Goal: Task Accomplishment & Management: Manage account settings

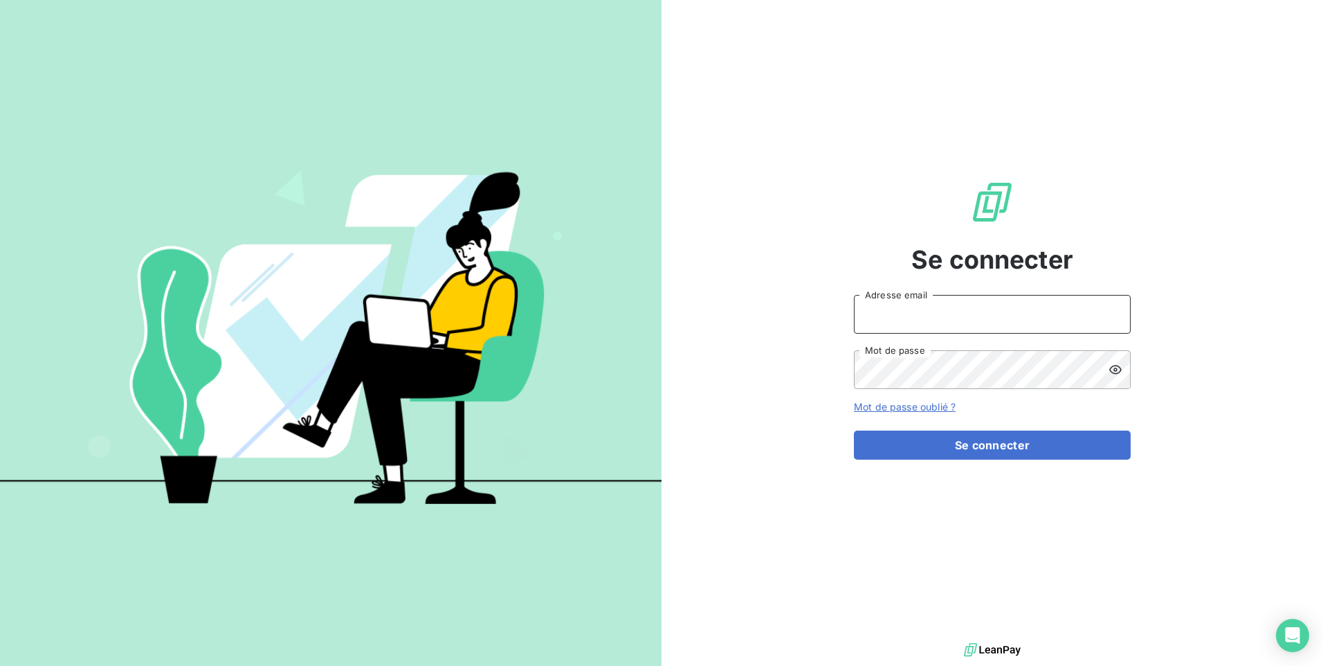
click at [973, 331] on input "Adresse email" at bounding box center [992, 314] width 277 height 39
type input "[EMAIL_ADDRESS][PERSON_NAME][DOMAIN_NAME]"
click at [854, 430] on button "Se connecter" at bounding box center [992, 444] width 277 height 29
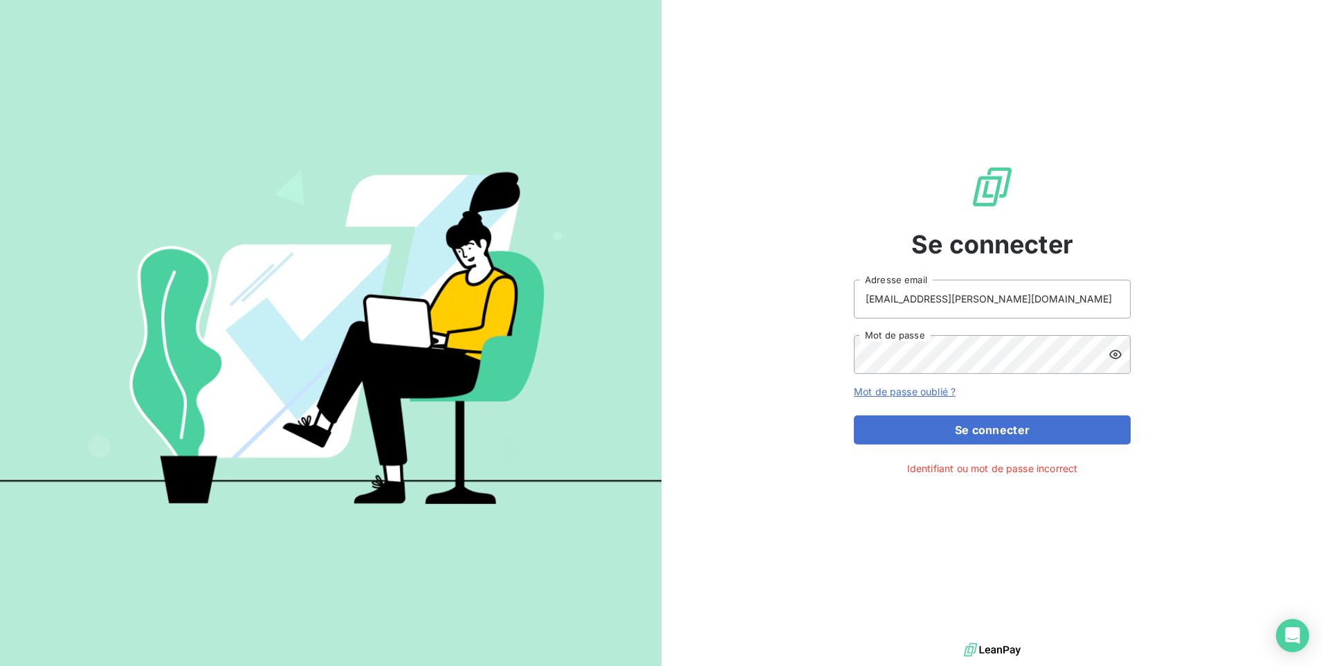
click at [1111, 352] on icon at bounding box center [1115, 353] width 12 height 9
click at [854, 415] on button "Se connecter" at bounding box center [992, 429] width 277 height 29
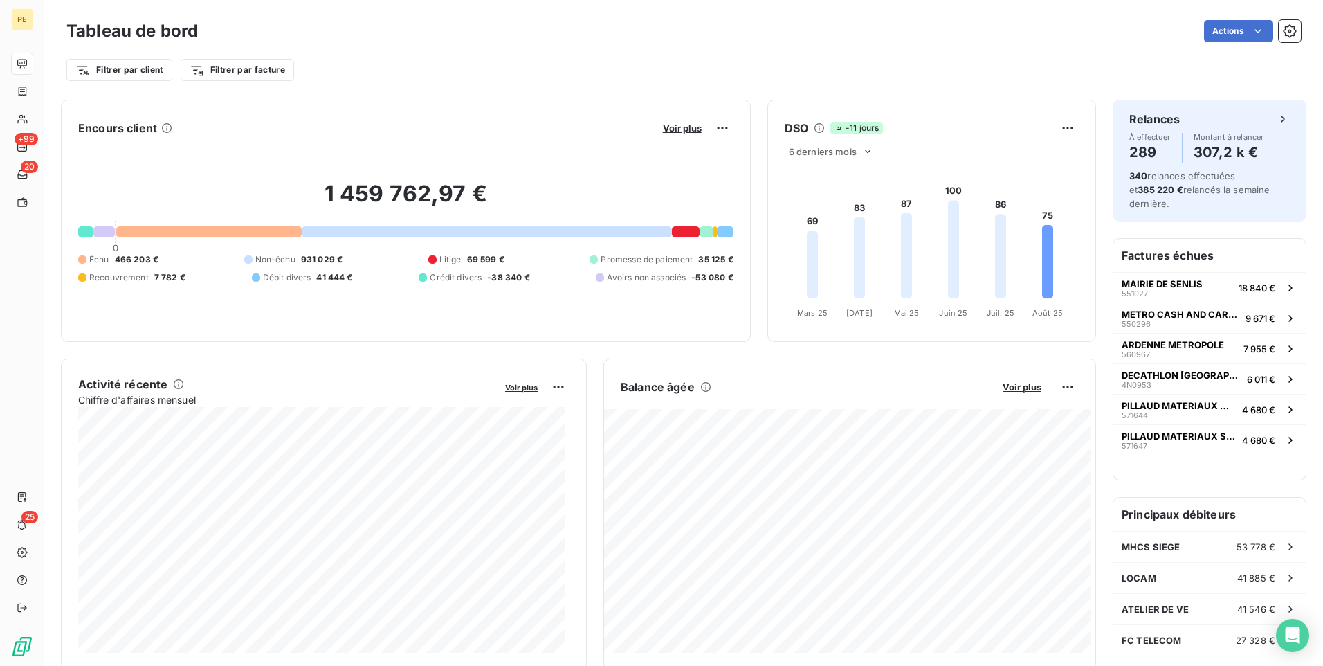
click at [650, 45] on div "Tableau de bord Actions" at bounding box center [683, 31] width 1234 height 29
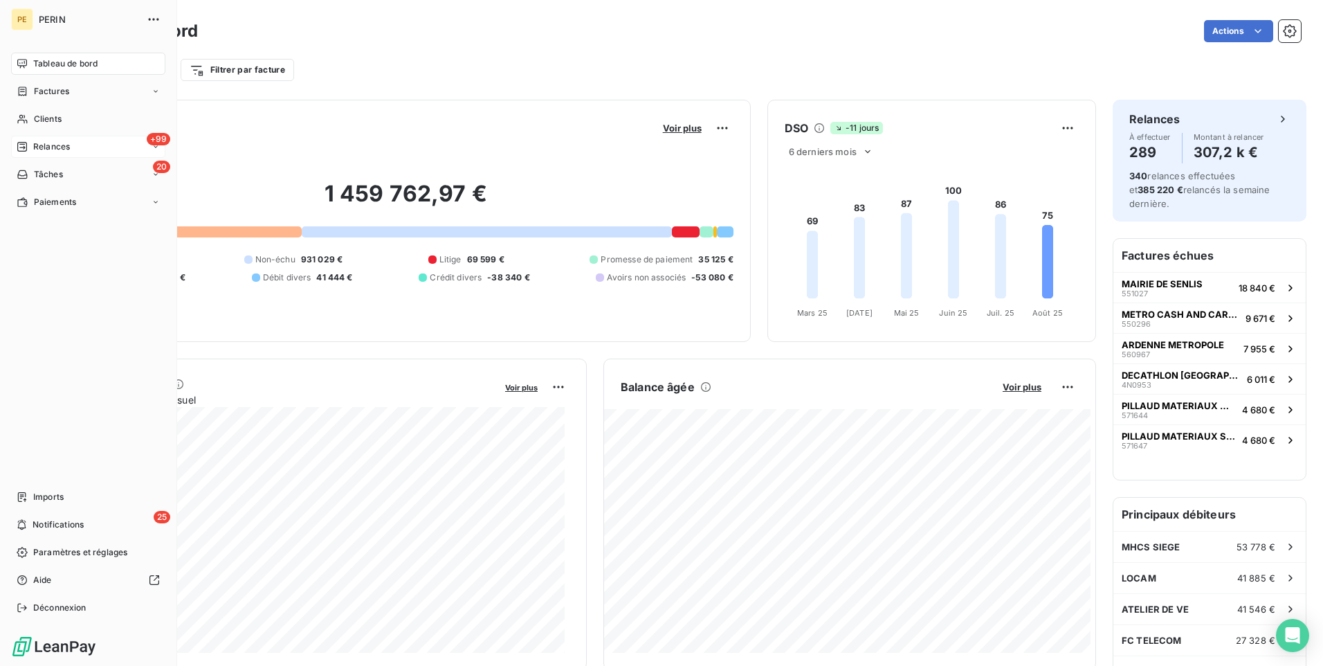
click at [46, 151] on span "Relances" at bounding box center [51, 146] width 37 height 12
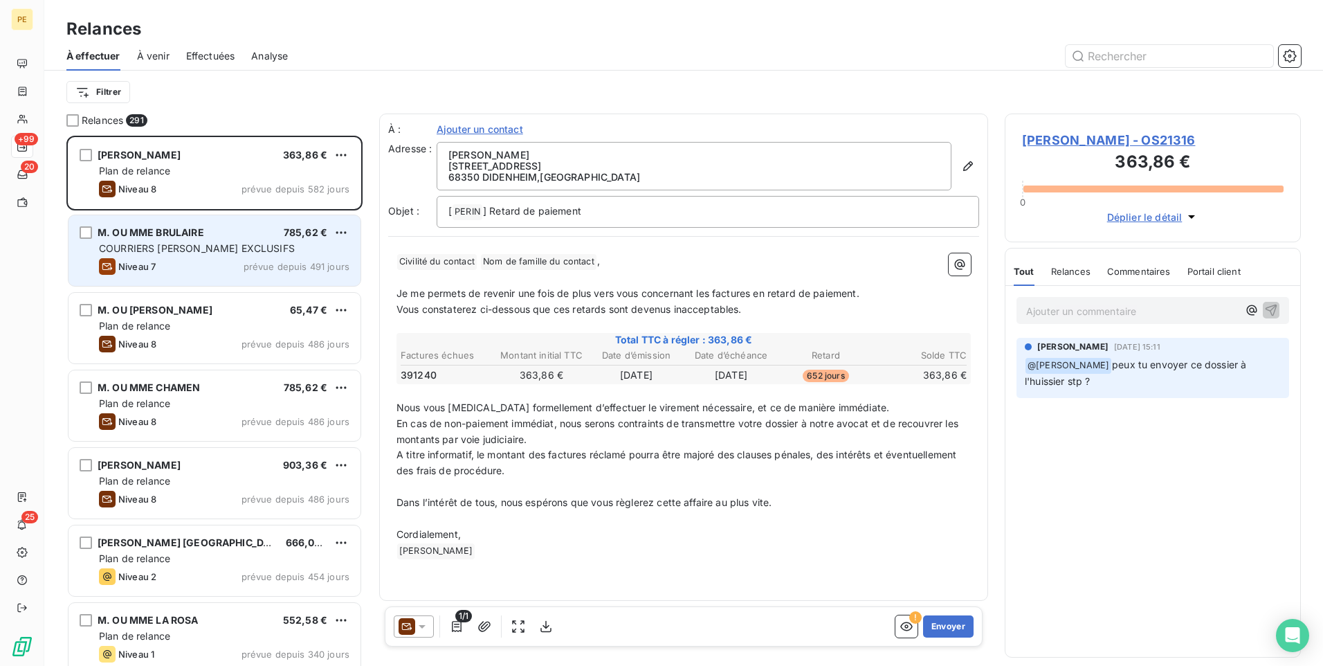
scroll to position [520, 286]
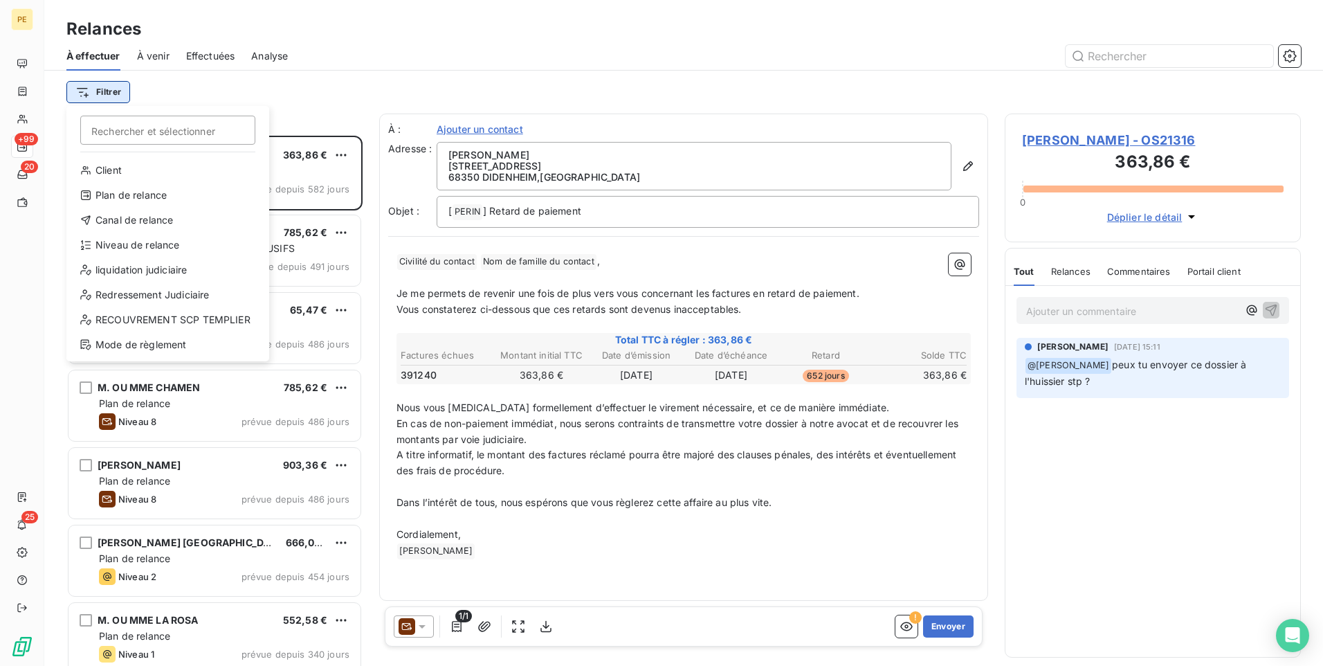
click at [107, 86] on html "PE +99 20 25 Relances À effectuer À venir Effectuées Analyse Filtrer Rechercher…" at bounding box center [661, 333] width 1323 height 666
click at [151, 246] on div "Niveau de relance" at bounding box center [168, 245] width 192 height 22
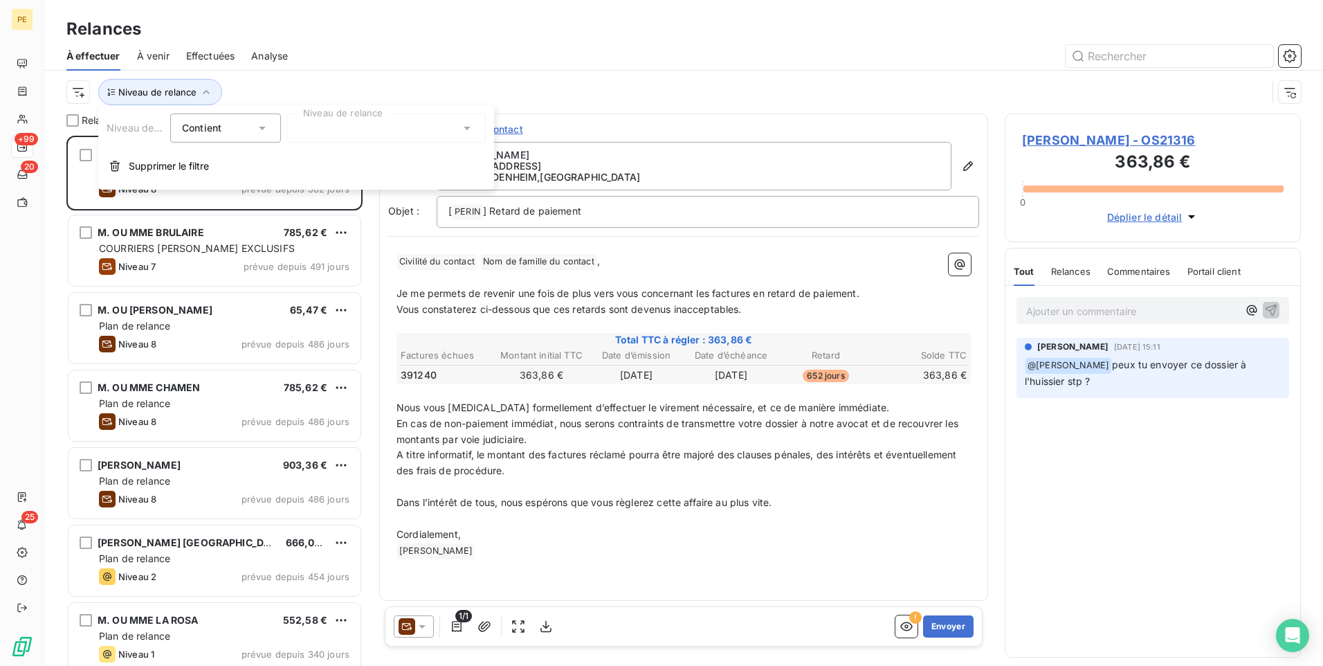
click at [237, 125] on div "Contient" at bounding box center [218, 127] width 73 height 19
click at [358, 127] on div at bounding box center [385, 127] width 199 height 29
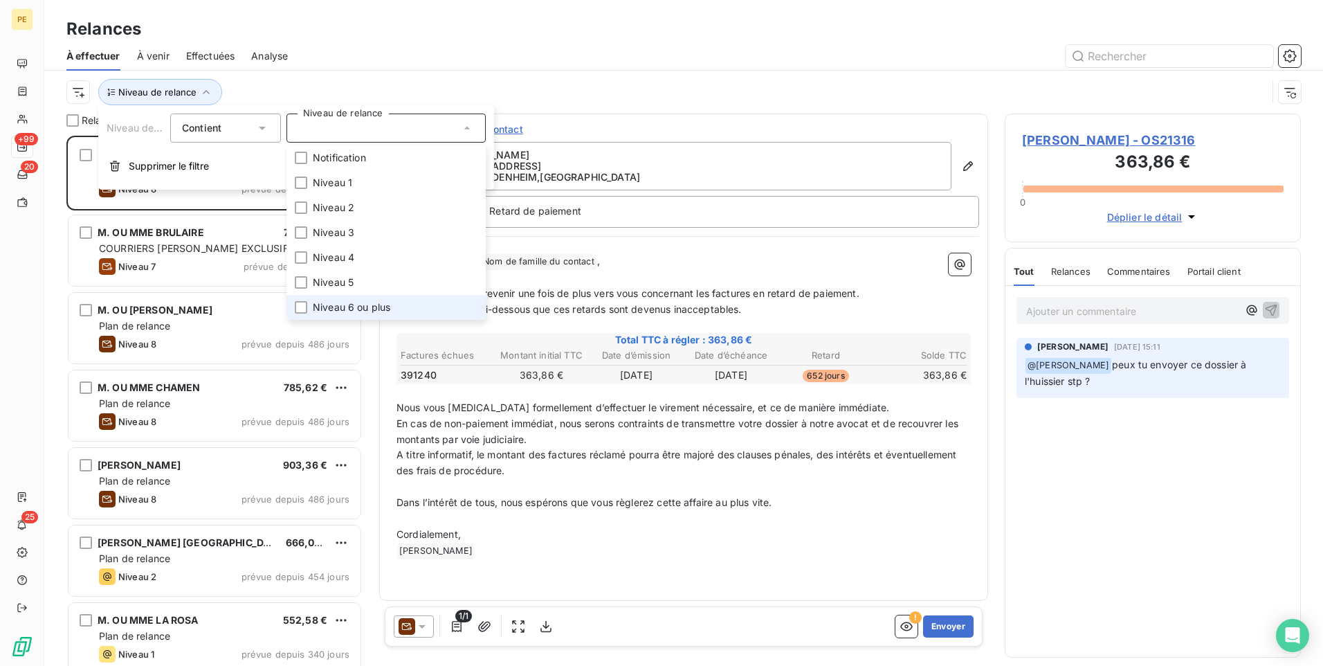
click at [318, 302] on span "Niveau 6 ou plus" at bounding box center [351, 307] width 77 height 14
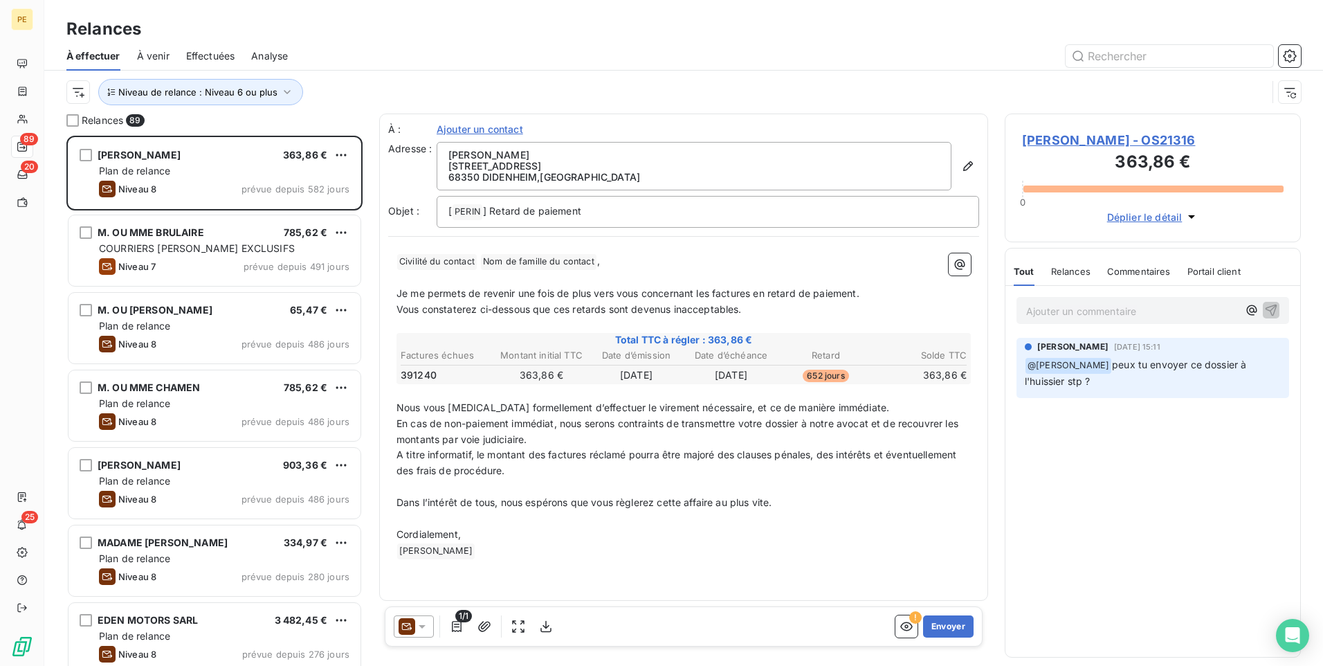
click at [544, 82] on div "Niveau de relance : Niveau 6 ou plus" at bounding box center [666, 92] width 1200 height 26
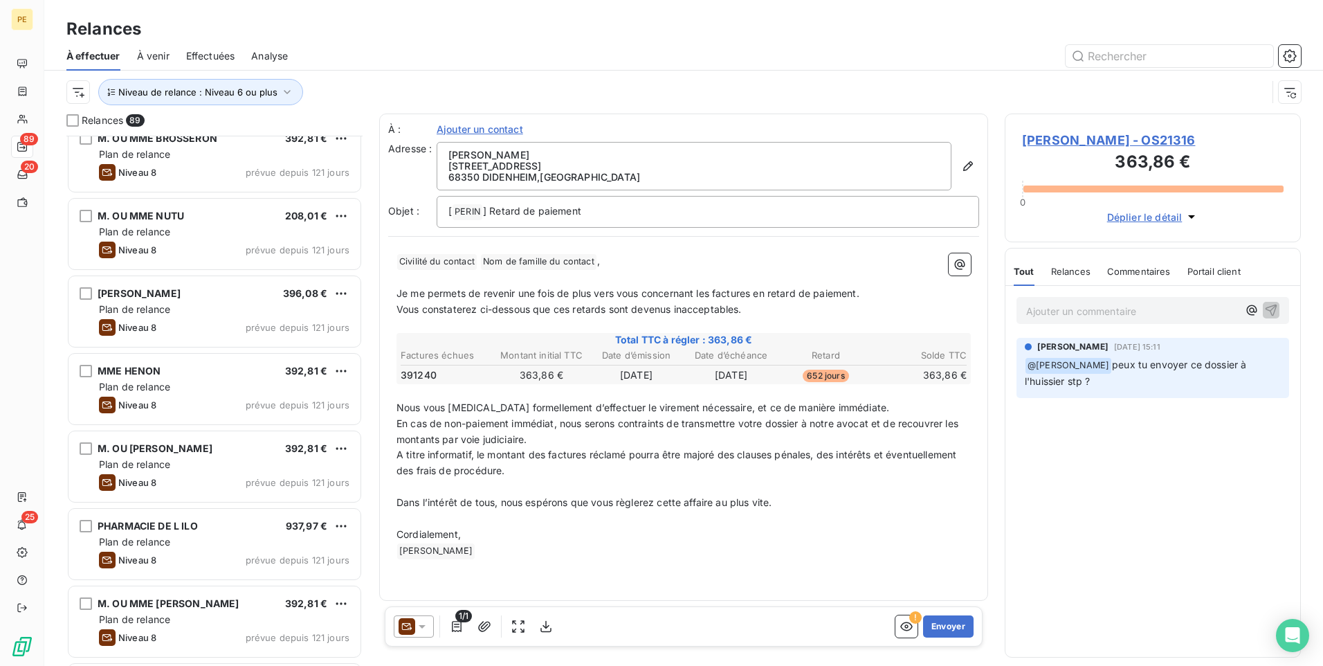
scroll to position [1592, 0]
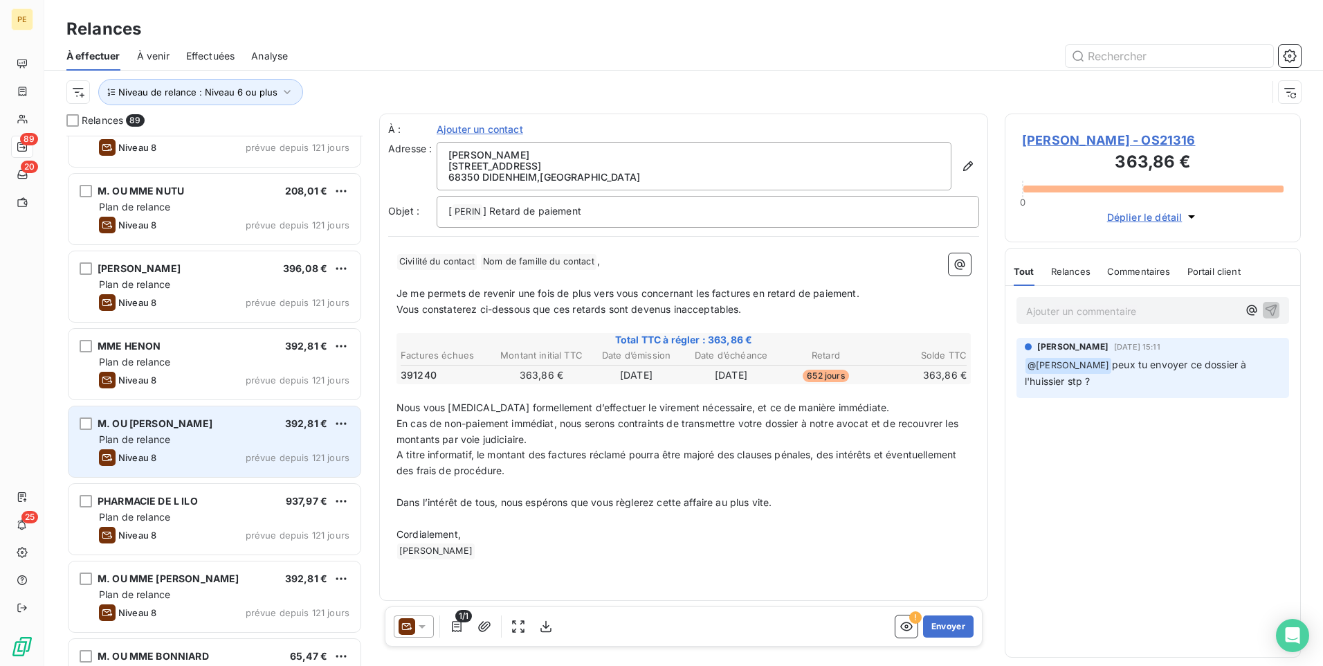
click at [200, 414] on div "M. OU MME MILESI 392,81 € Plan de relance Niveau 8 prévue depuis 121 jours" at bounding box center [214, 441] width 292 height 71
